Goal: Transaction & Acquisition: Purchase product/service

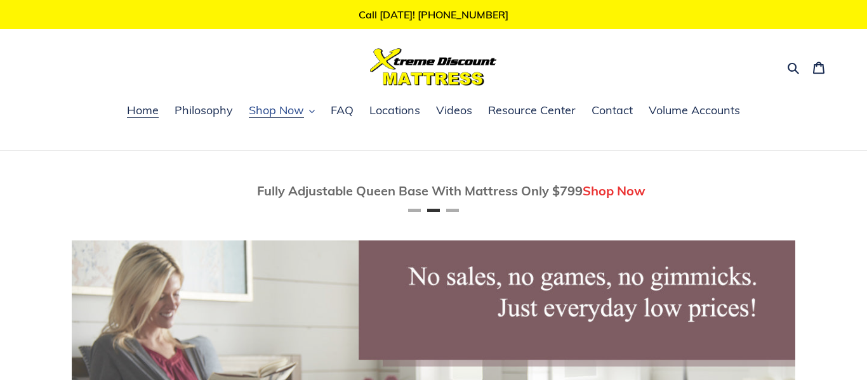
scroll to position [0, 724]
click at [315, 110] on button "Shop Now" at bounding box center [281, 111] width 79 height 19
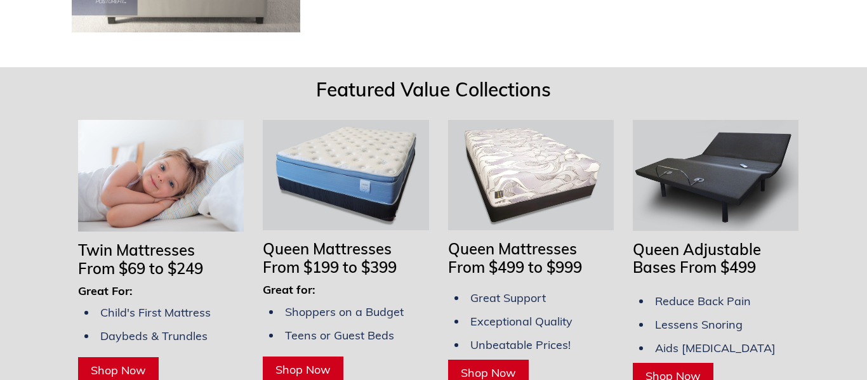
scroll to position [950, 0]
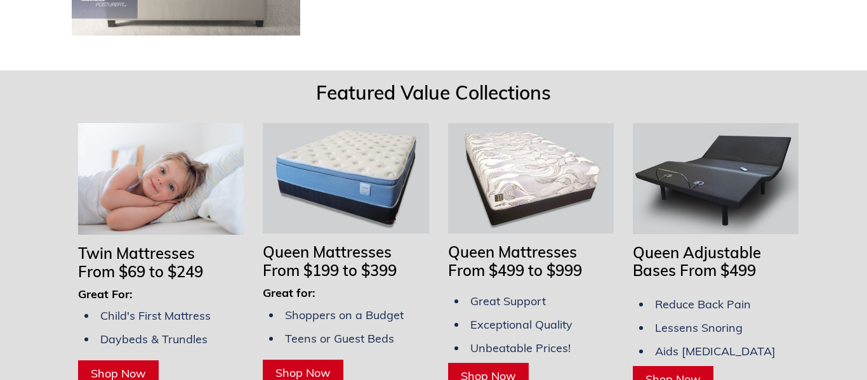
click at [304, 366] on span "Shop Now" at bounding box center [302, 373] width 55 height 15
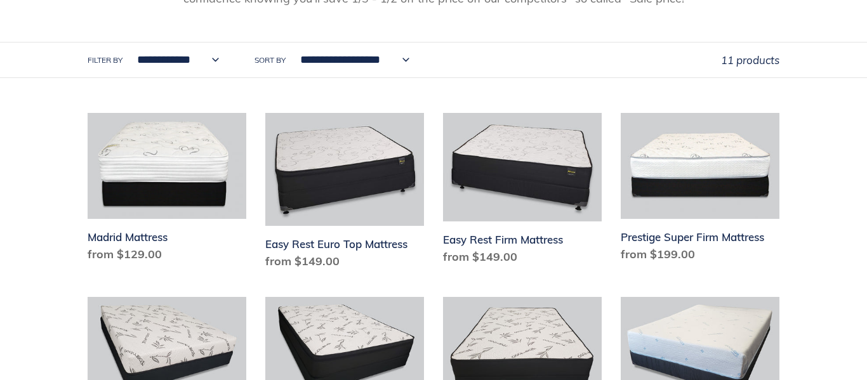
scroll to position [355, 0]
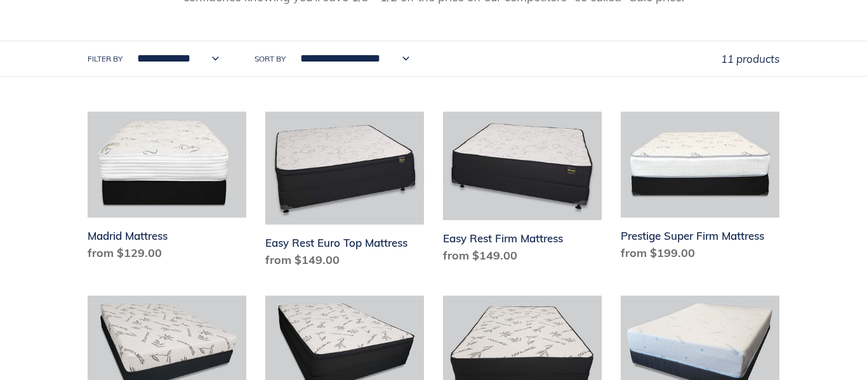
click at [214, 60] on select "**********" at bounding box center [175, 58] width 98 height 35
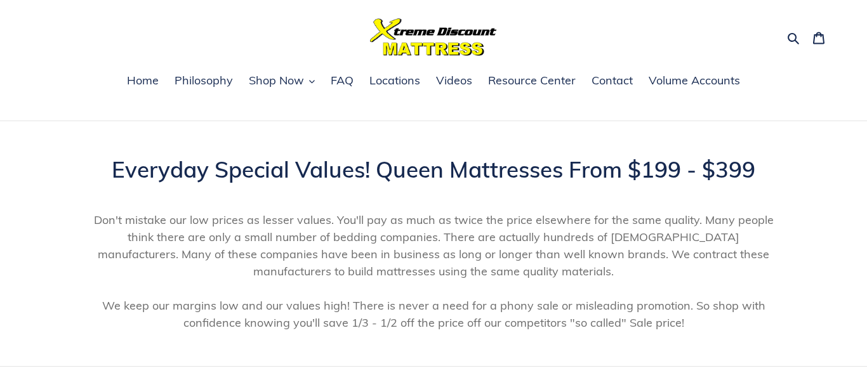
scroll to position [0, 0]
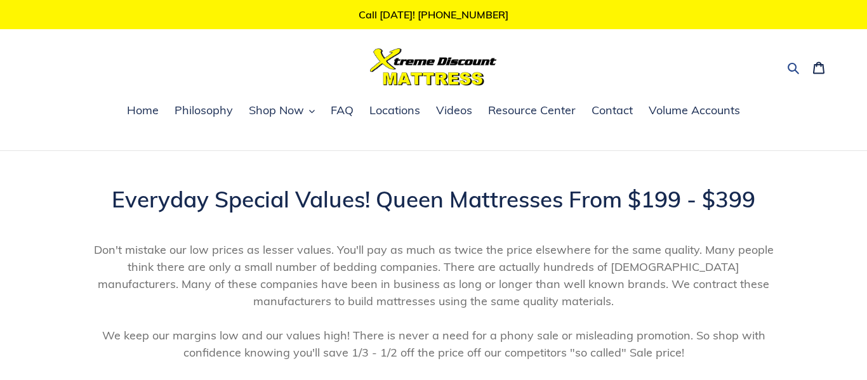
click at [788, 71] on icon "button" at bounding box center [793, 68] width 13 height 13
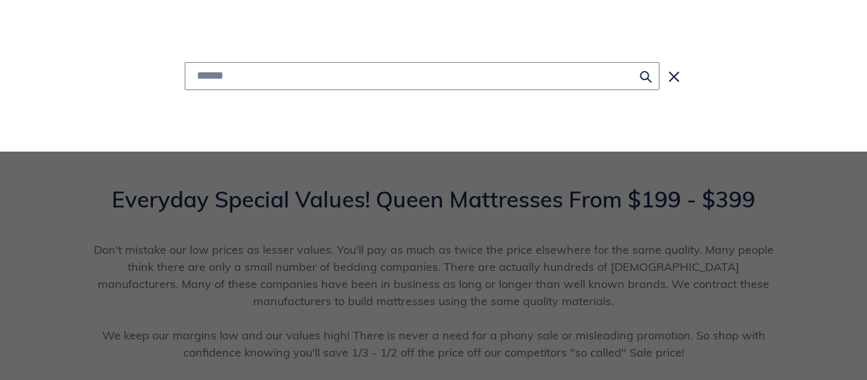
click at [221, 74] on input "Search" at bounding box center [422, 76] width 475 height 28
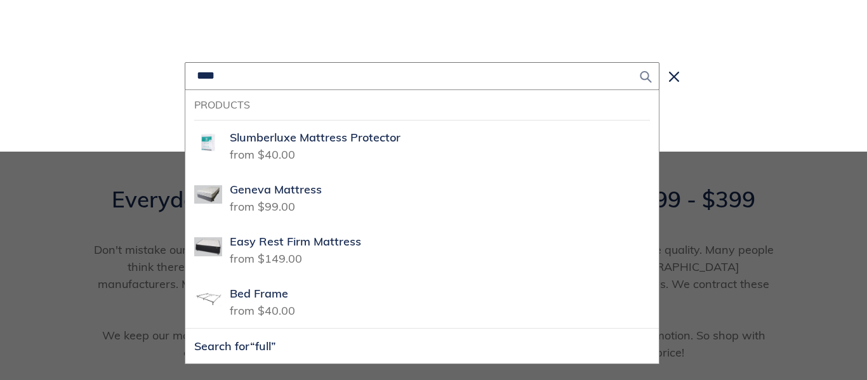
type input "****"
click at [643, 81] on icon "Search" at bounding box center [646, 76] width 12 height 13
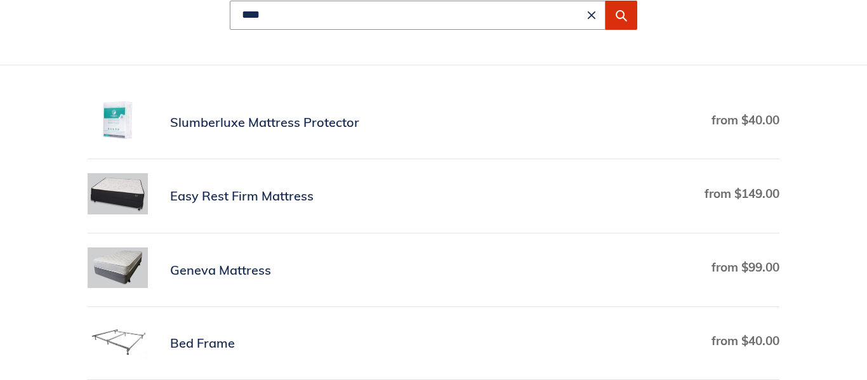
scroll to position [218, 0]
